Goal: Transaction & Acquisition: Obtain resource

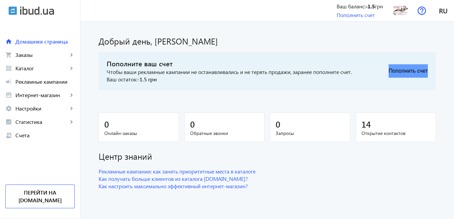
click at [399, 71] on button "Пополнить счет" at bounding box center [407, 70] width 39 height 13
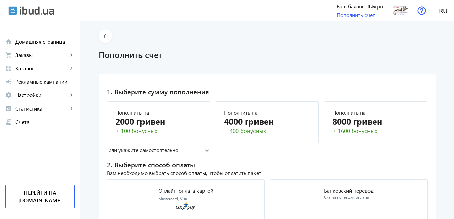
click at [203, 152] on mat-expansion-panel-header "или укажите самостоятельно" at bounding box center [158, 150] width 103 height 10
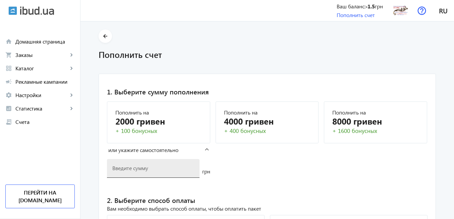
click at [172, 174] on div at bounding box center [153, 168] width 82 height 19
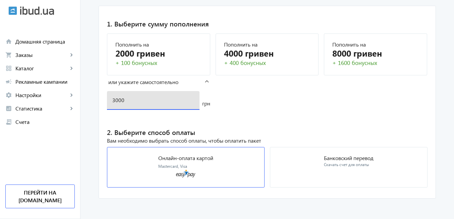
scroll to position [70, 0]
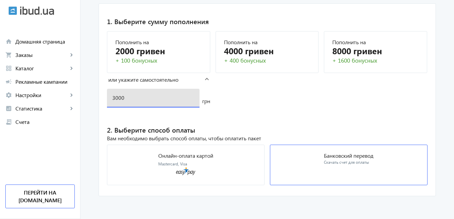
type input "3000"
click at [337, 161] on div "Скачать счет для оплаты" at bounding box center [349, 163] width 50 height 6
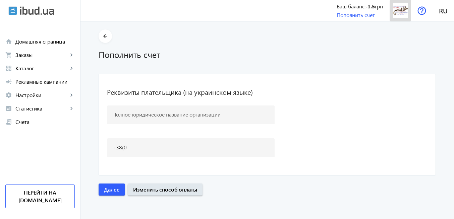
click at [394, 11] on img at bounding box center [400, 10] width 15 height 15
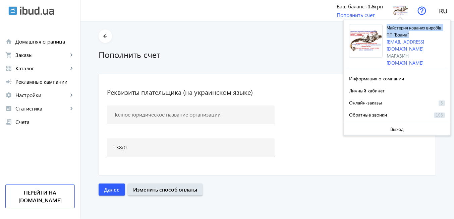
drag, startPoint x: 387, startPoint y: 25, endPoint x: 409, endPoint y: 33, distance: 23.5
click at [409, 33] on div "Майстерня кованих виробів ПП "Брама" [EMAIL_ADDRESS][DOMAIN_NAME] Магазин [DOMA…" at bounding box center [416, 45] width 61 height 42
copy span "Майстерня кованих виробів ПП "Брама""
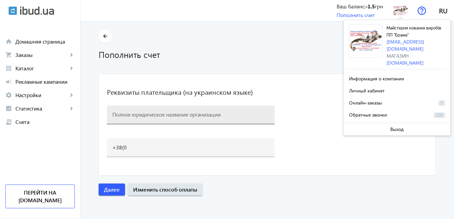
click at [168, 115] on input at bounding box center [190, 114] width 157 height 7
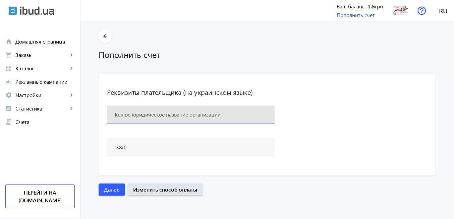
paste input "Майстерня кованих виробів ПП "Брама""
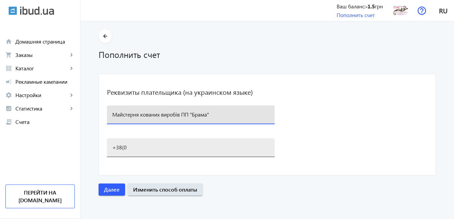
type input "Майстерня кованих виробів ПП "Брама""
click at [143, 149] on input "+38(0" at bounding box center [190, 147] width 157 height 7
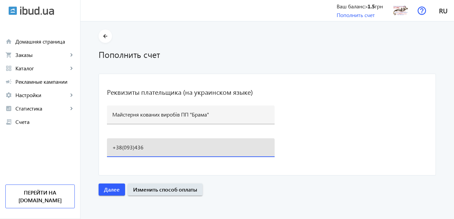
type input "[PHONE_NUMBER]"
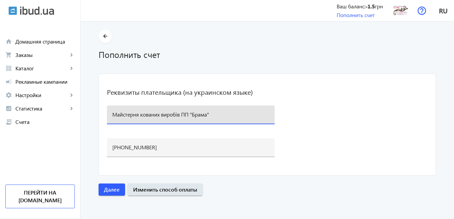
drag, startPoint x: 216, startPoint y: 115, endPoint x: 105, endPoint y: 114, distance: 111.6
click at [107, 115] on div "Майстерня кованих виробів ПП "Брама"" at bounding box center [190, 115] width 167 height 19
click at [111, 190] on span "Далее" at bounding box center [112, 189] width 16 height 7
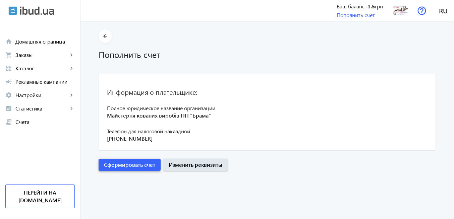
click at [114, 165] on span "Сформировать счет" at bounding box center [129, 164] width 51 height 7
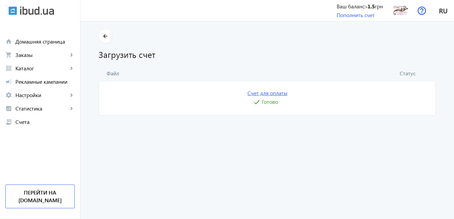
click at [261, 95] on link "Счет для оплаты" at bounding box center [267, 92] width 40 height 7
click at [402, 14] on img at bounding box center [400, 10] width 15 height 15
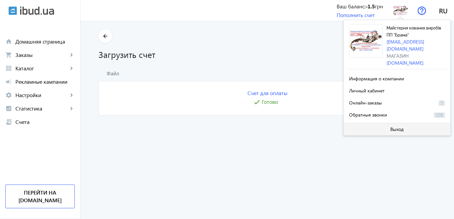
click at [409, 126] on span at bounding box center [396, 129] width 107 height 16
